Goal: Task Accomplishment & Management: Manage account settings

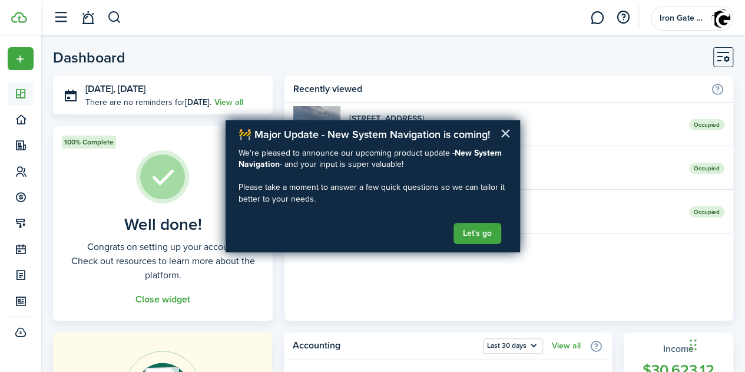
click at [505, 132] on button "×" at bounding box center [505, 133] width 11 height 19
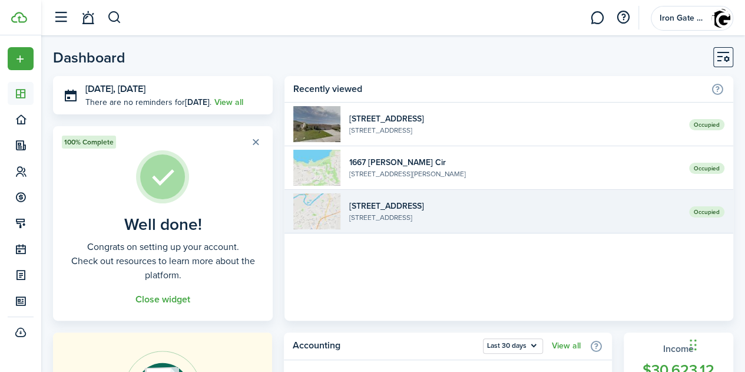
click at [478, 223] on link "Occupied [STREET_ADDRESS]" at bounding box center [509, 212] width 449 height 44
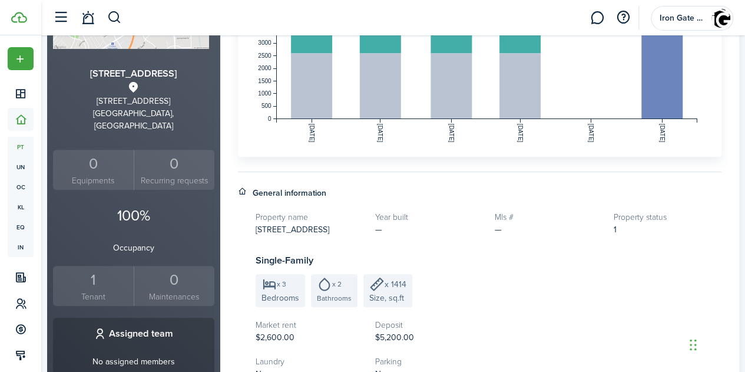
scroll to position [216, 0]
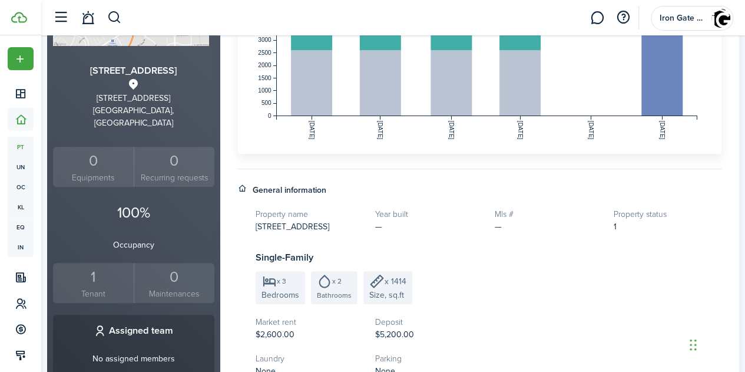
click at [102, 268] on div "1" at bounding box center [93, 277] width 75 height 22
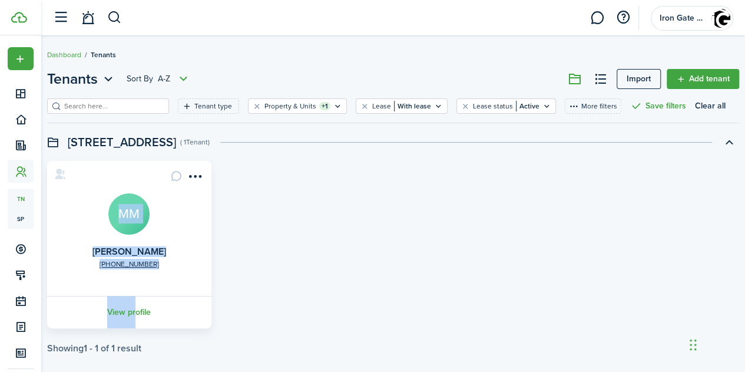
drag, startPoint x: 102, startPoint y: 268, endPoint x: 146, endPoint y: 332, distance: 77.6
click at [146, 332] on tenant-list-swimlane-item "[PHONE_NUMBER] [PERSON_NAME] MM View profile Showing 1 - 1 of 1 result" at bounding box center [393, 257] width 692 height 193
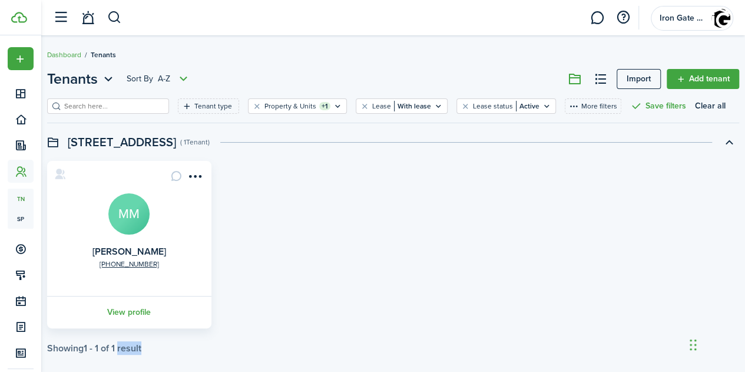
click at [146, 332] on tenant-list-swimlane-item "[PHONE_NUMBER] [PERSON_NAME] MM View profile Showing 1 - 1 of 1 result" at bounding box center [393, 257] width 692 height 193
drag, startPoint x: 146, startPoint y: 332, endPoint x: 140, endPoint y: 313, distance: 20.3
click at [140, 313] on tenant-list-swimlane-item "[PHONE_NUMBER] [PERSON_NAME] MM View profile Showing 1 - 1 of 1 result" at bounding box center [393, 257] width 692 height 193
click at [140, 313] on link "View profile" at bounding box center [129, 312] width 168 height 32
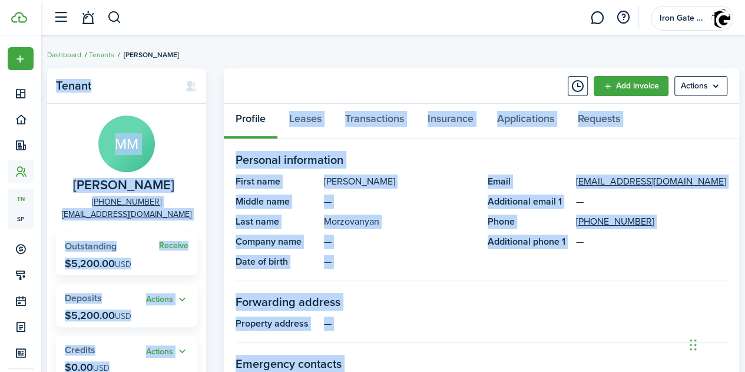
click at [438, 228] on panel-main-description "Morzovanyan" at bounding box center [400, 221] width 152 height 14
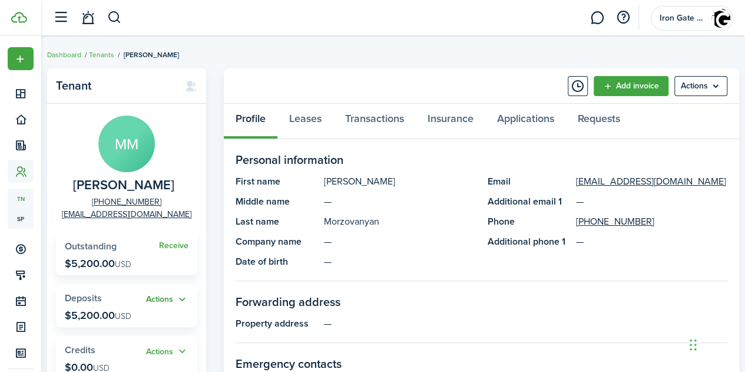
click at [167, 302] on button "Actions" at bounding box center [167, 300] width 42 height 14
click at [111, 356] on link "Return" at bounding box center [136, 359] width 103 height 20
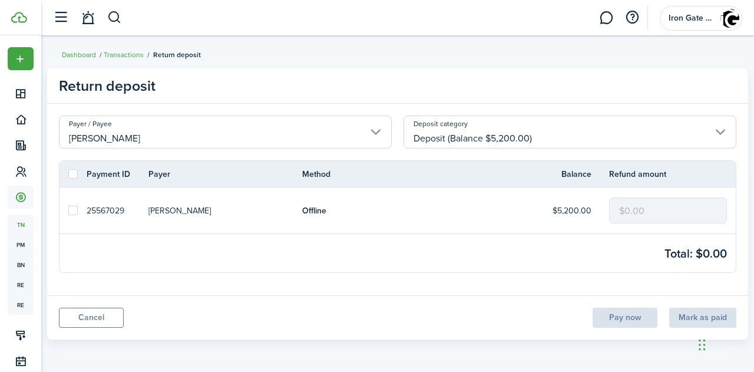
click at [640, 203] on mbsc-input "$0.00" at bounding box center [668, 210] width 118 height 26
click at [629, 208] on mbsc-input "$0.00" at bounding box center [668, 210] width 118 height 26
click at [71, 213] on label at bounding box center [72, 210] width 9 height 9
click at [68, 211] on input "checkbox" at bounding box center [68, 210] width 1 height 1
checkbox input "true"
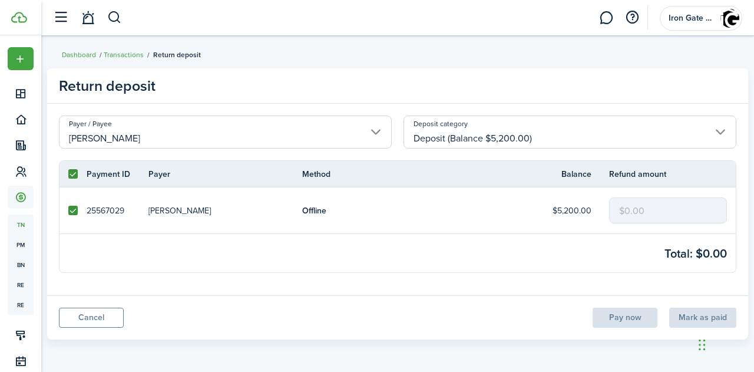
checkbox input "true"
click at [645, 209] on input "$0.00" at bounding box center [668, 210] width 118 height 26
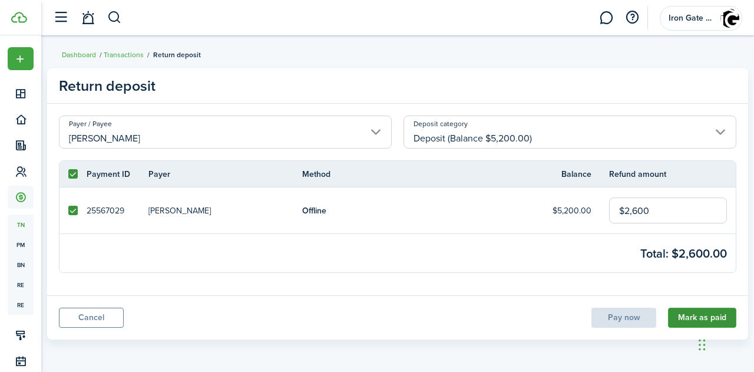
type input "$2,600.00"
click at [685, 311] on button "Mark as paid" at bounding box center [702, 318] width 68 height 20
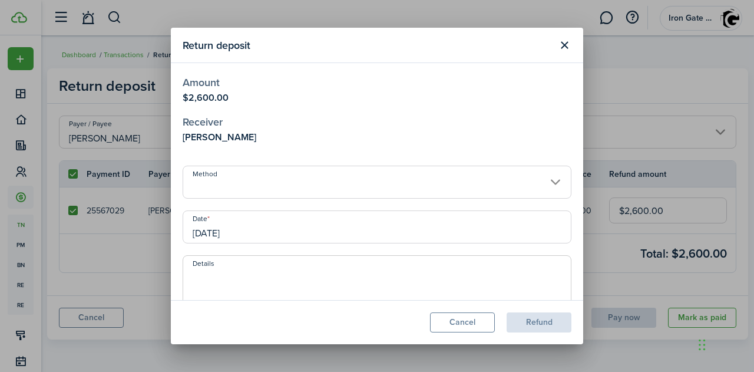
click at [488, 190] on input "Method" at bounding box center [377, 182] width 389 height 33
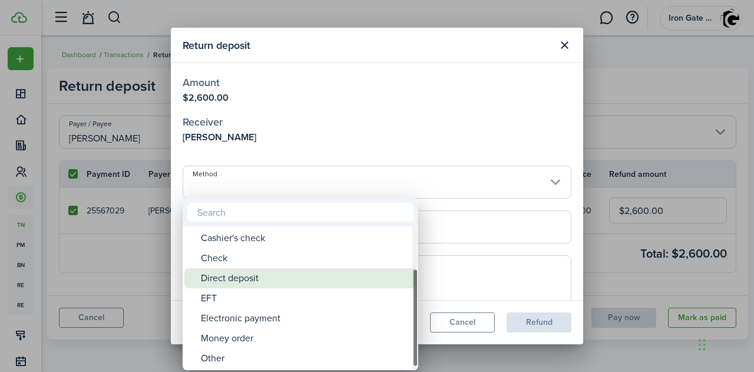
click at [229, 359] on div "Other" at bounding box center [305, 358] width 209 height 20
type input "Other"
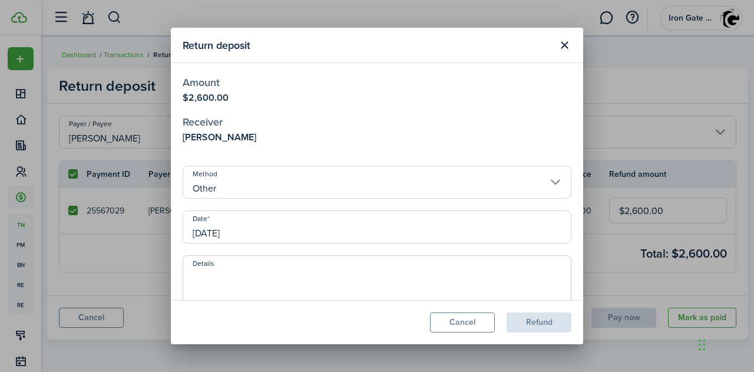
click at [234, 279] on textarea "Details" at bounding box center [377, 297] width 388 height 57
type textarea "$2600 was applied to [DATE] rent."
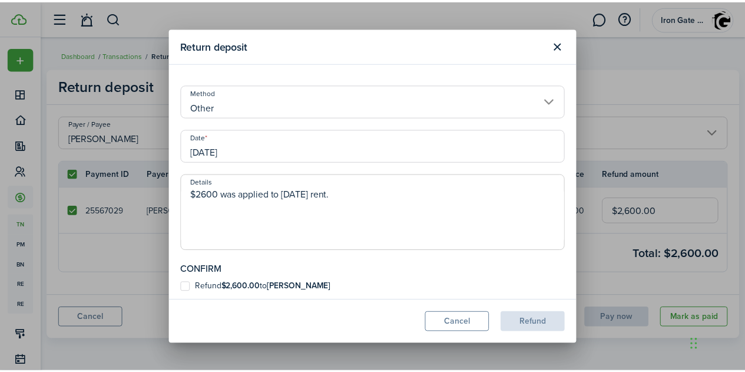
scroll to position [85, 0]
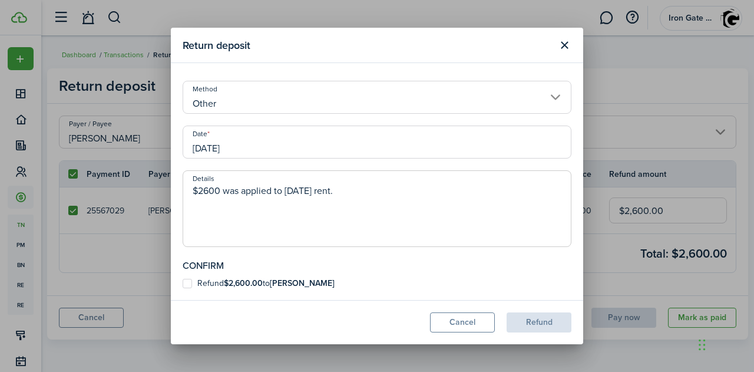
click at [189, 281] on label "Refund $2,600.00 to [PERSON_NAME]" at bounding box center [259, 283] width 152 height 9
click at [183, 368] on input "Refund $2,600.00 to [PERSON_NAME]" at bounding box center [182, 368] width 1 height 1
checkbox input "true"
click at [530, 315] on button "Refund" at bounding box center [539, 322] width 65 height 20
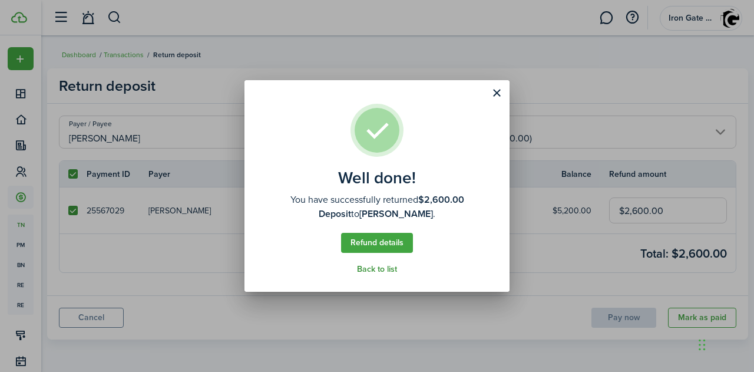
click at [375, 269] on link "Back to list" at bounding box center [377, 269] width 40 height 9
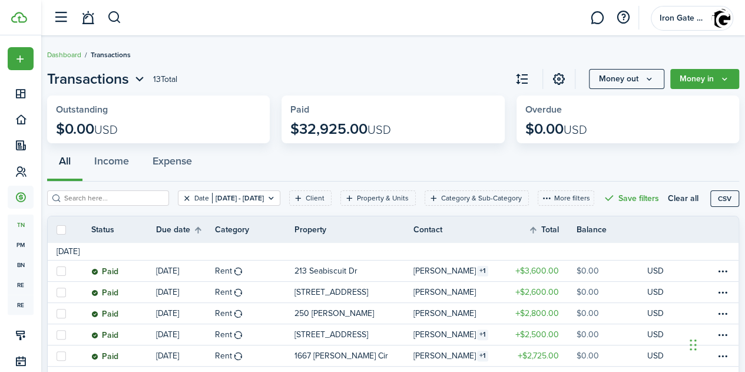
click at [185, 193] on button "Clear filter" at bounding box center [187, 197] width 10 height 9
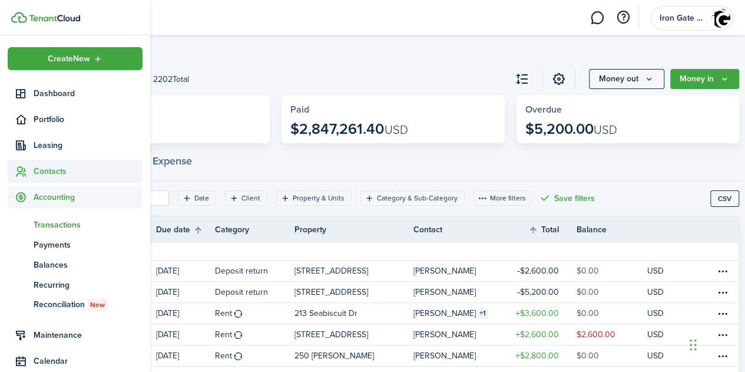
click at [54, 171] on span "Contacts" at bounding box center [88, 171] width 109 height 12
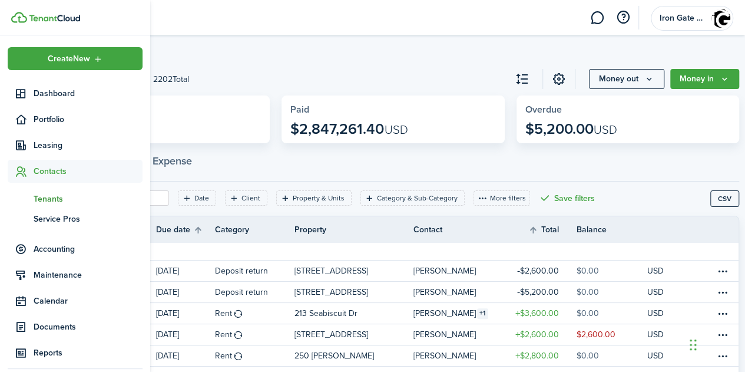
click at [54, 195] on span "Tenants" at bounding box center [88, 199] width 109 height 12
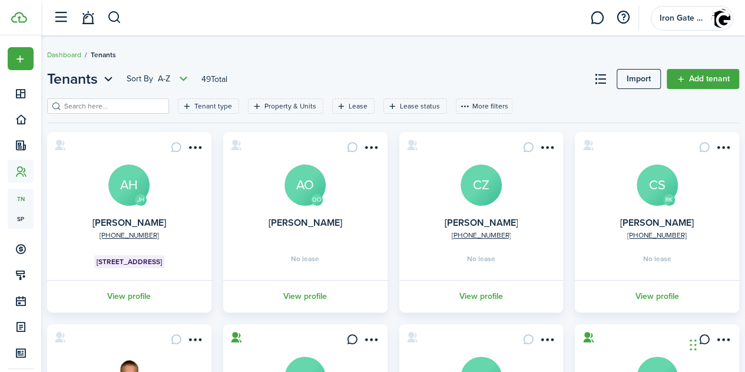
click at [126, 100] on filter-search at bounding box center [108, 105] width 122 height 15
click at [113, 104] on input "search" at bounding box center [113, 106] width 104 height 11
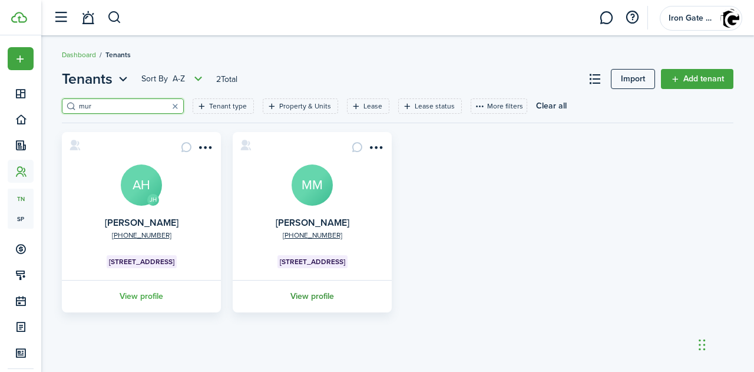
type input "mur"
click at [305, 298] on link "View profile" at bounding box center [312, 296] width 163 height 32
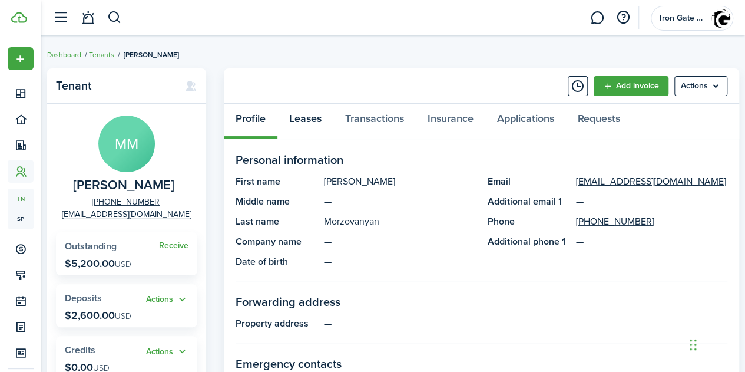
click at [309, 117] on link "Leases" at bounding box center [305, 121] width 56 height 35
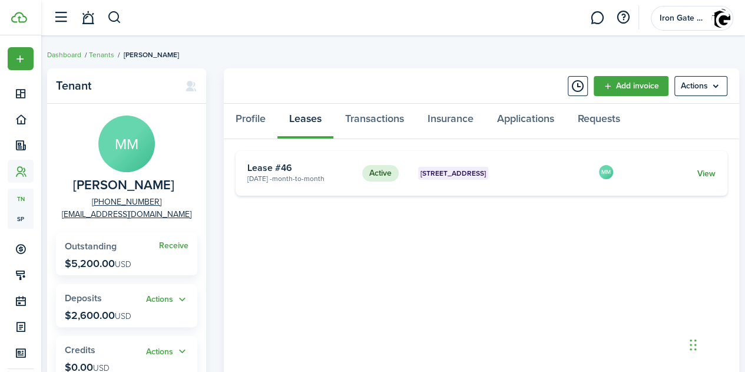
click at [706, 173] on link "View" at bounding box center [707, 173] width 18 height 12
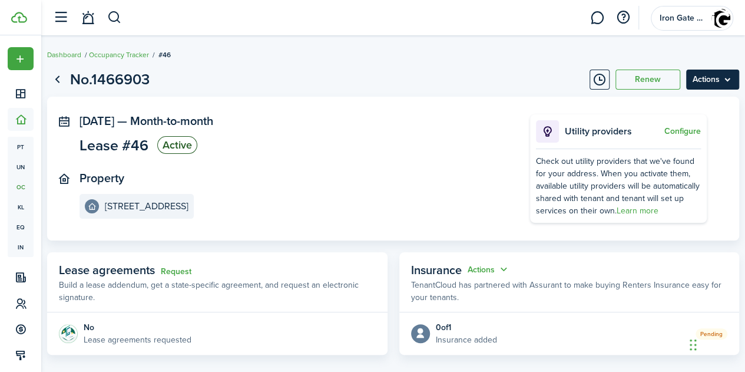
click at [719, 80] on menu-btn "Actions" at bounding box center [712, 80] width 53 height 20
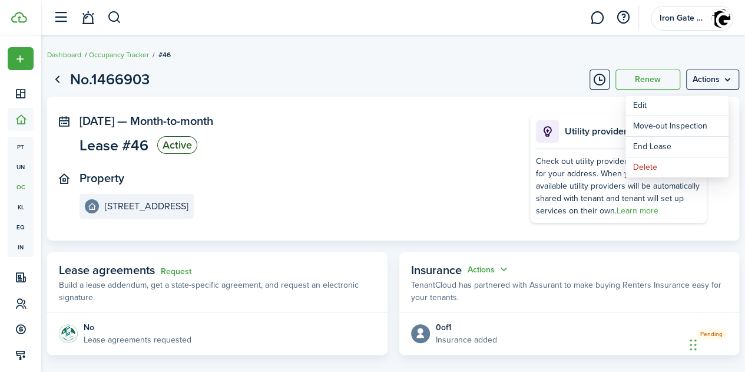
click at [405, 128] on panel-main-section "[DATE] — Month-to-month Lease #46 Active" at bounding box center [287, 135] width 415 height 43
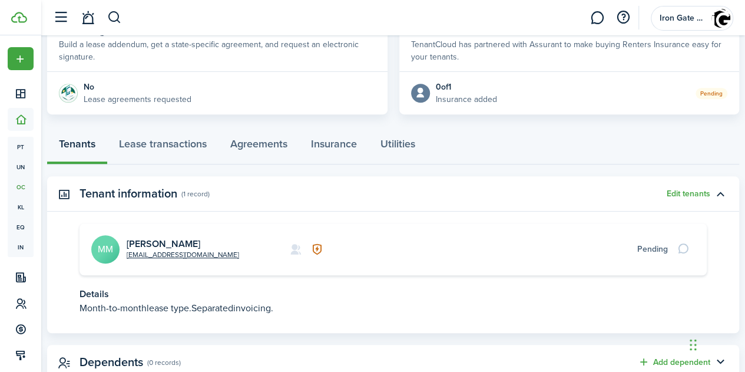
scroll to position [280, 0]
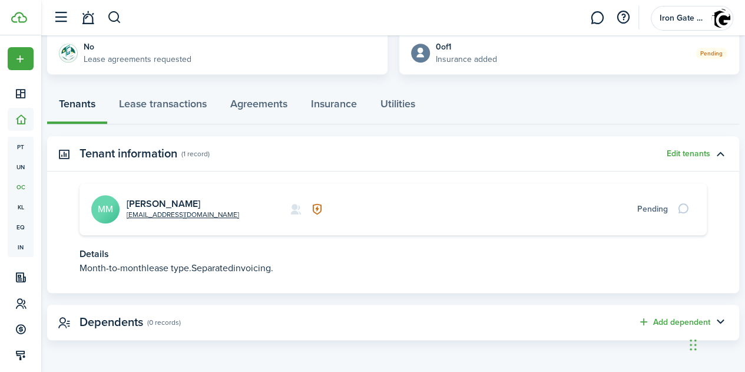
click at [635, 227] on card "[EMAIL_ADDRESS][DOMAIN_NAME] [PERSON_NAME] MM Pending" at bounding box center [393, 209] width 627 height 52
click at [302, 209] on icon at bounding box center [296, 209] width 12 height 12
